Goal: Navigation & Orientation: Find specific page/section

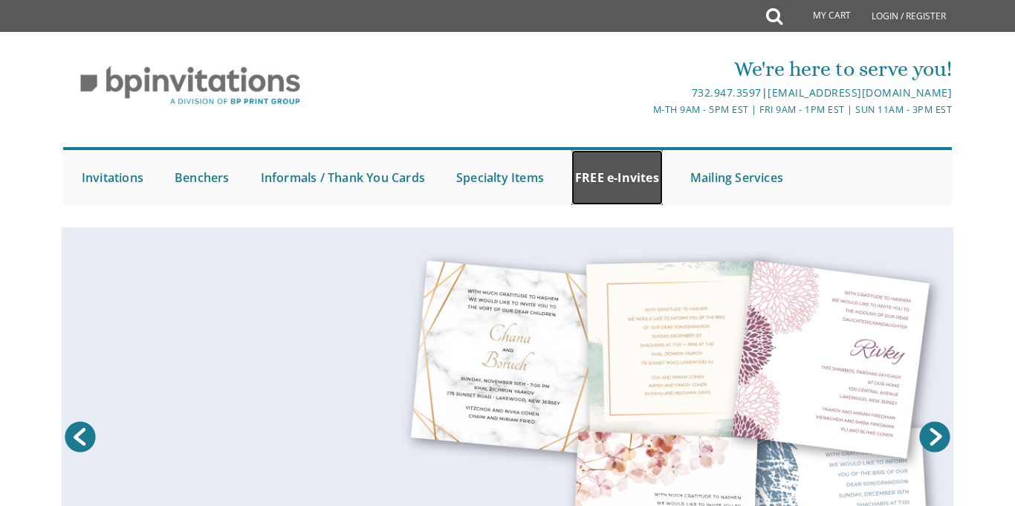
click at [617, 178] on link "FREE e-Invites" at bounding box center [616, 177] width 91 height 55
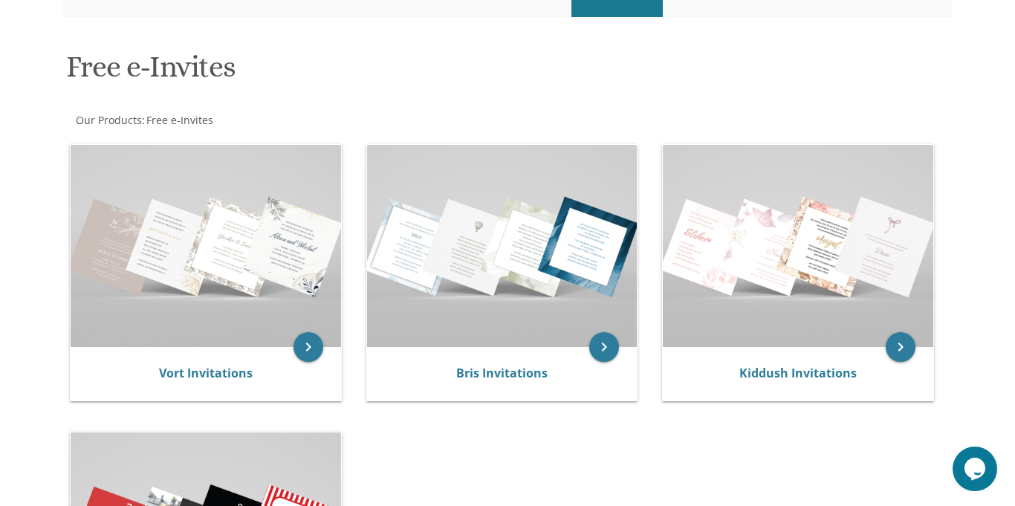
scroll to position [194, 0]
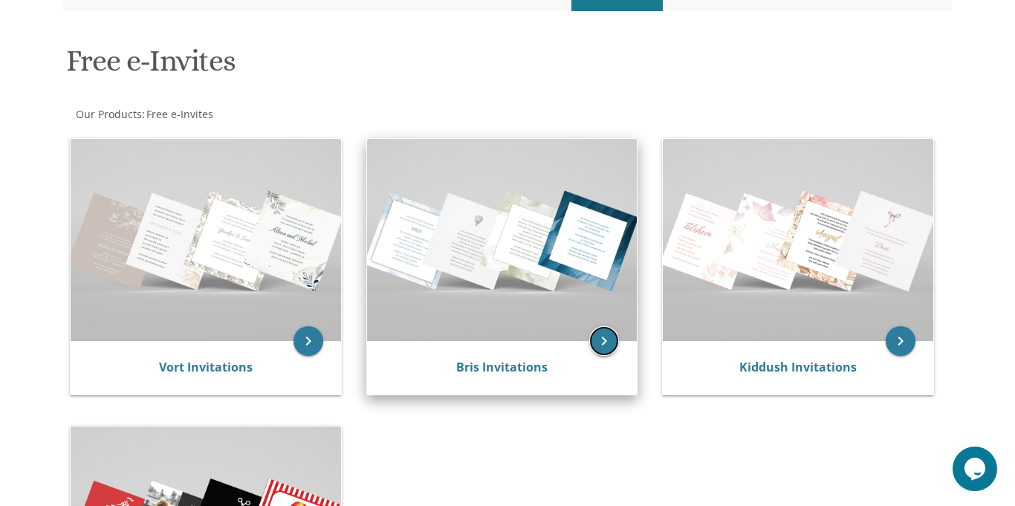
click at [596, 350] on icon "keyboard_arrow_right" at bounding box center [604, 341] width 30 height 30
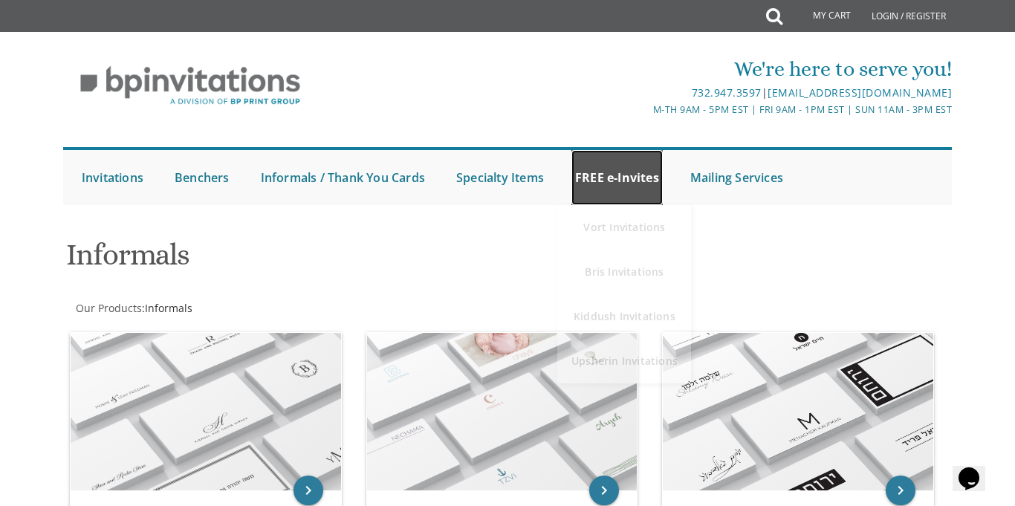
click at [599, 175] on link "FREE e-Invites" at bounding box center [616, 177] width 91 height 55
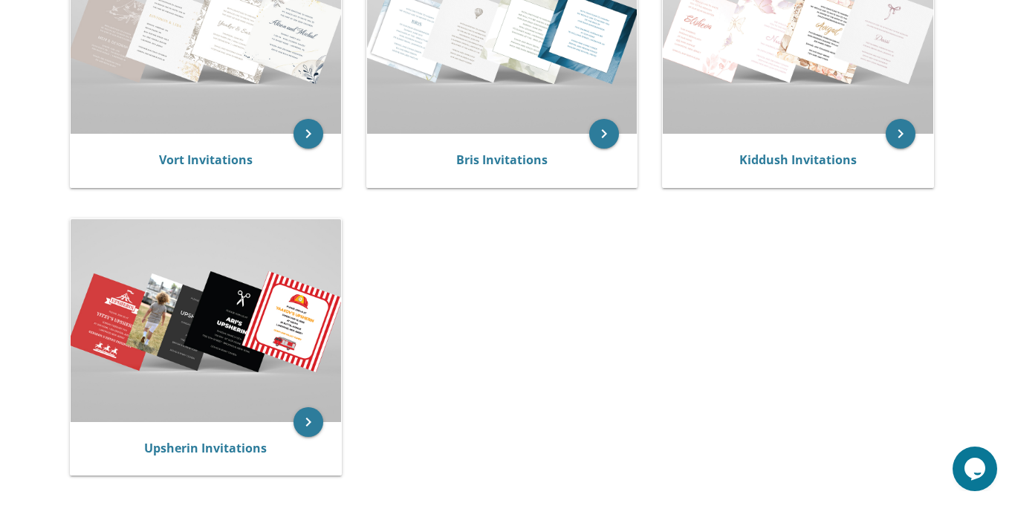
scroll to position [400, 0]
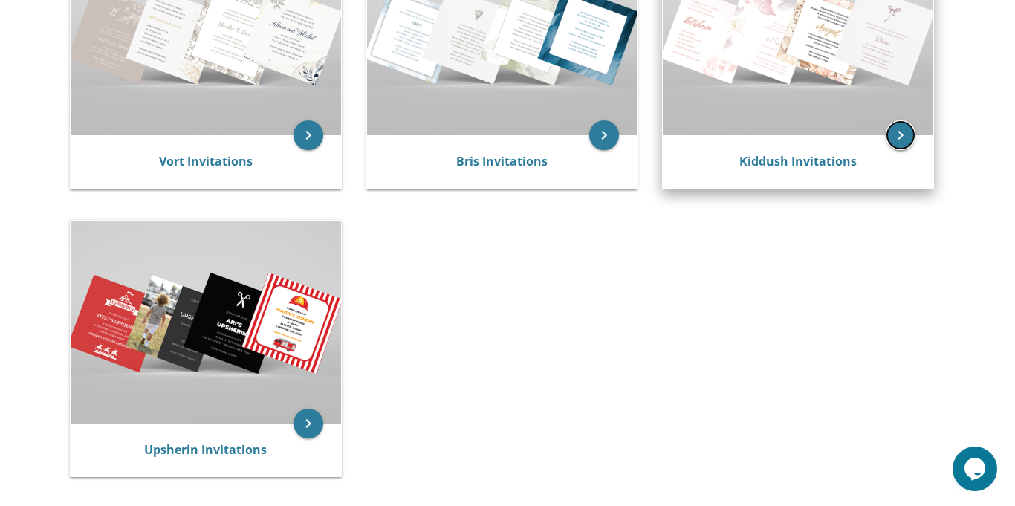
click at [901, 136] on icon "keyboard_arrow_right" at bounding box center [900, 135] width 30 height 30
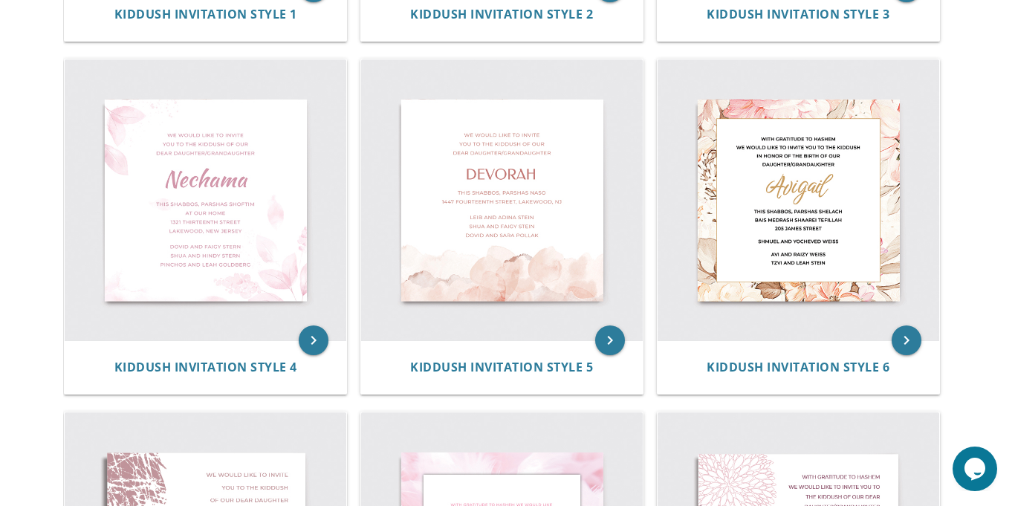
scroll to position [618, 0]
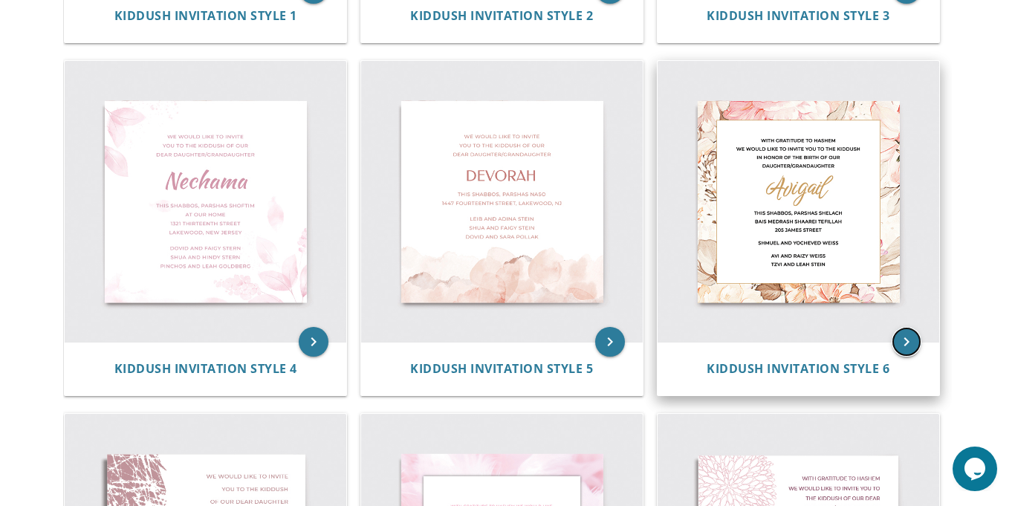
click at [914, 345] on icon "keyboard_arrow_right" at bounding box center [906, 342] width 30 height 30
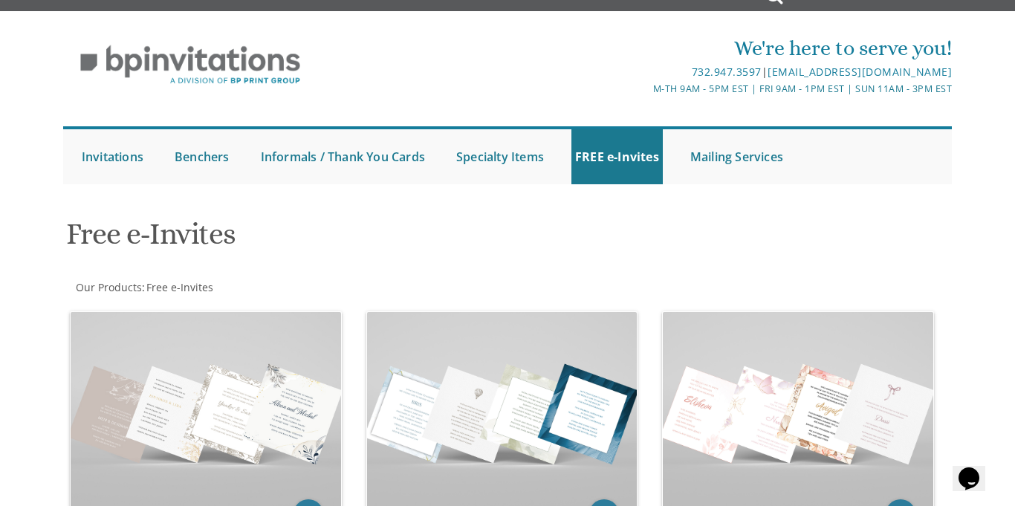
scroll to position [20, 0]
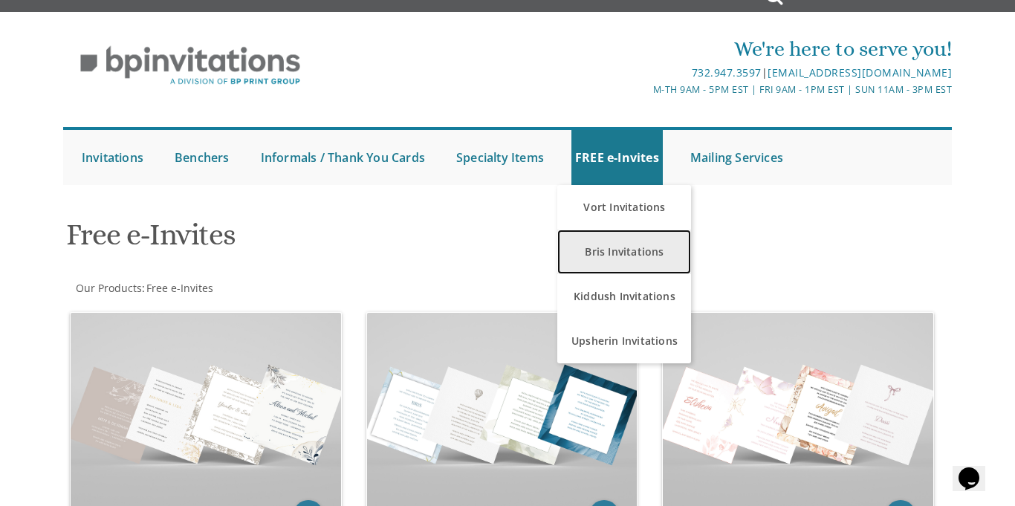
click at [611, 248] on link "Bris Invitations" at bounding box center [624, 252] width 134 height 45
